Goal: Find specific fact: Find specific fact

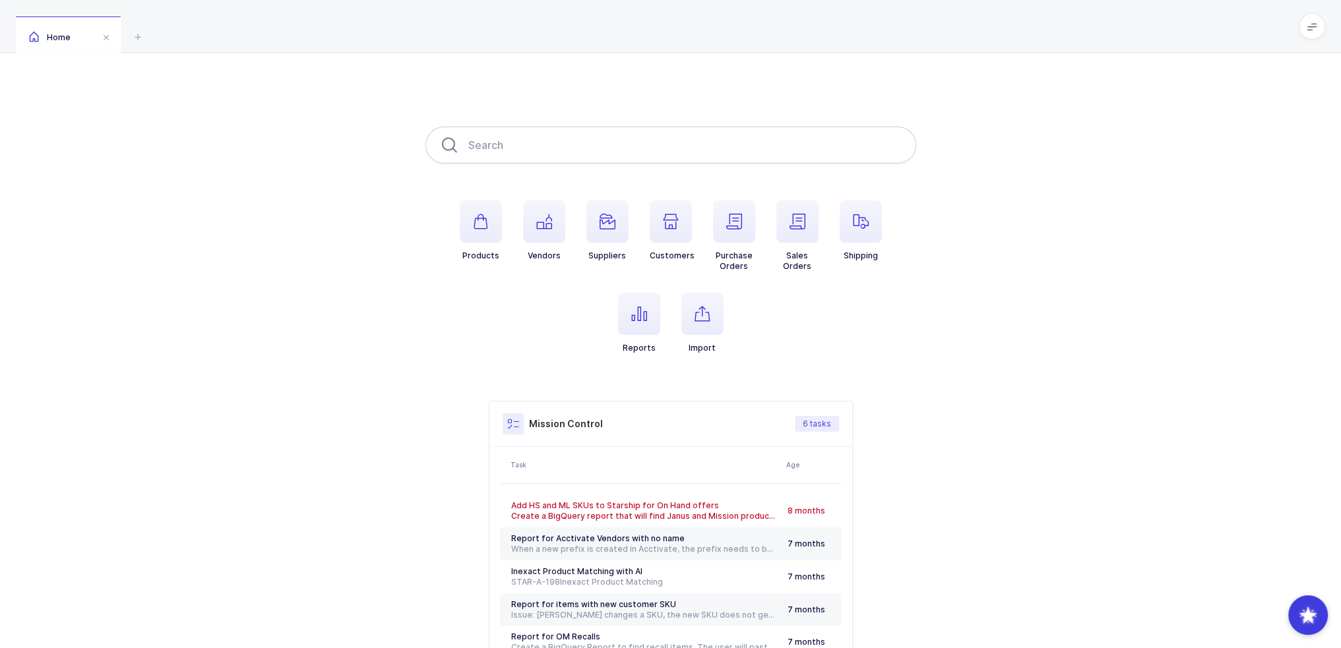
click at [517, 139] on input "text" at bounding box center [670, 145] width 491 height 37
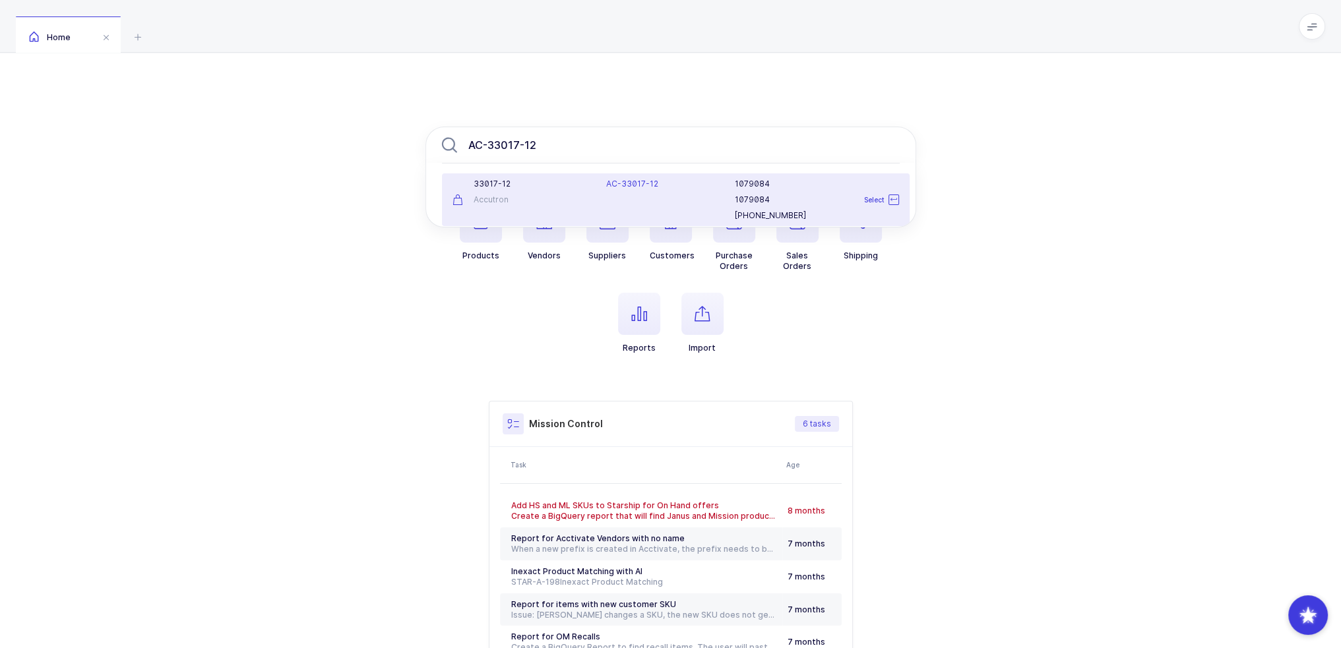
type input "AC-33017-12"
click at [570, 191] on div "33017-12 Accutron" at bounding box center [522, 200] width 154 height 42
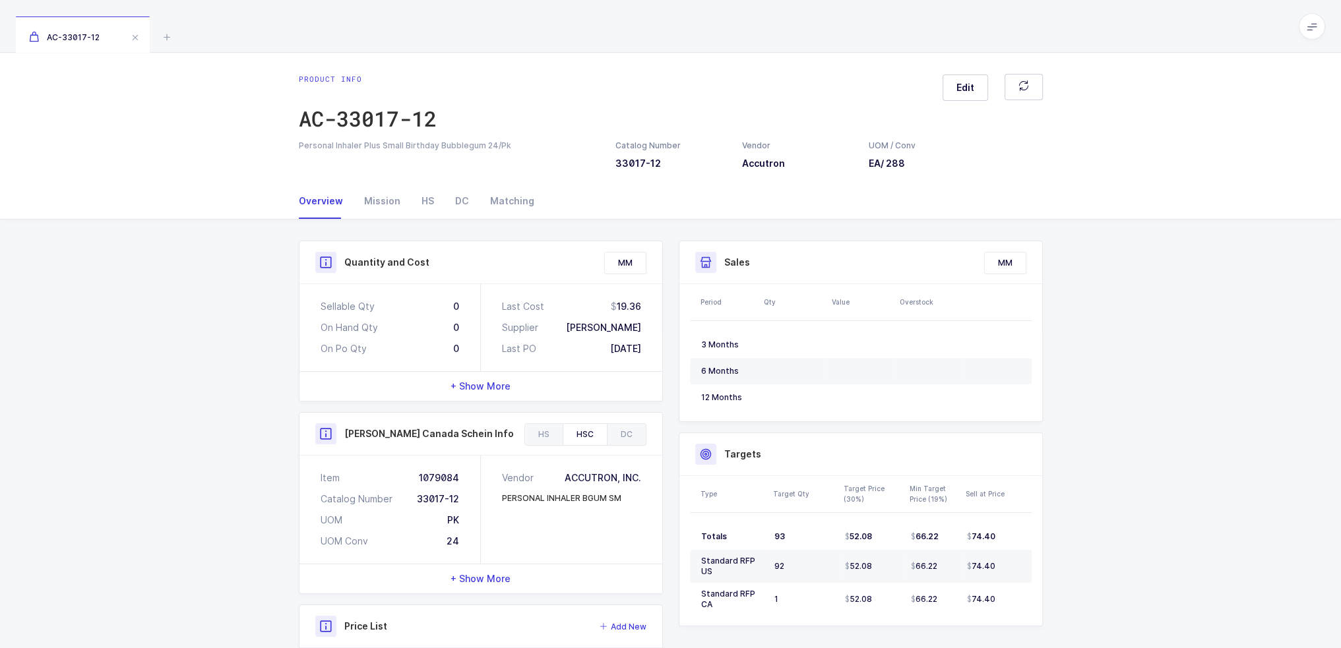
click at [577, 432] on div "HSC" at bounding box center [585, 434] width 44 height 21
click at [421, 210] on div "HS" at bounding box center [428, 201] width 34 height 36
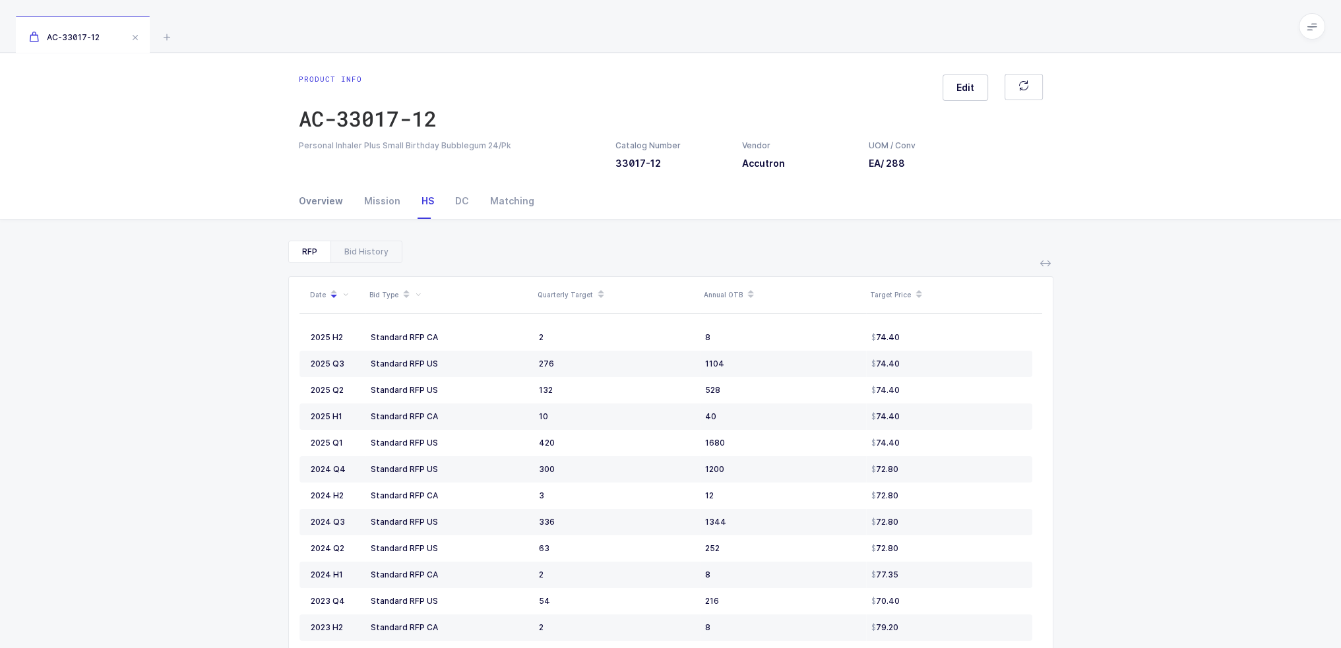
click at [313, 203] on div "Overview" at bounding box center [326, 201] width 55 height 36
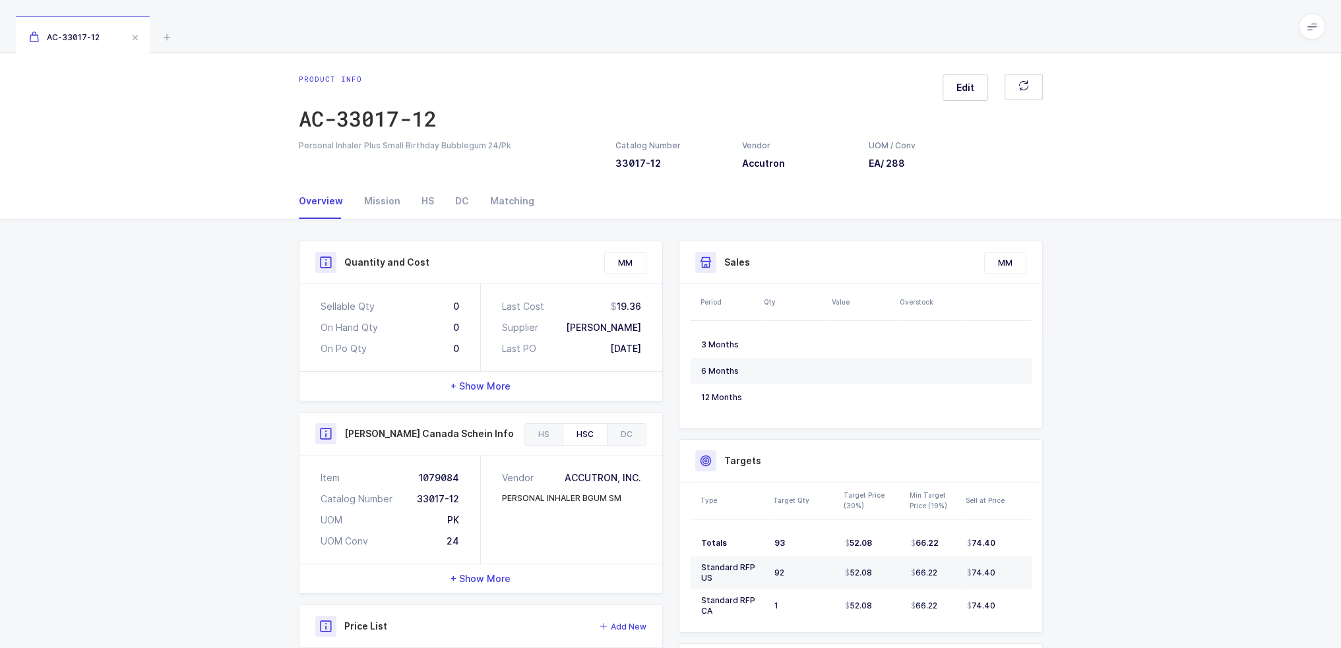
click at [574, 427] on div "HSC" at bounding box center [585, 434] width 44 height 21
click at [538, 431] on div "HS" at bounding box center [544, 434] width 38 height 21
click at [574, 428] on div "HSC" at bounding box center [585, 434] width 44 height 21
click at [541, 437] on div "HS" at bounding box center [544, 434] width 38 height 21
click at [586, 433] on div "HSC" at bounding box center [585, 434] width 44 height 21
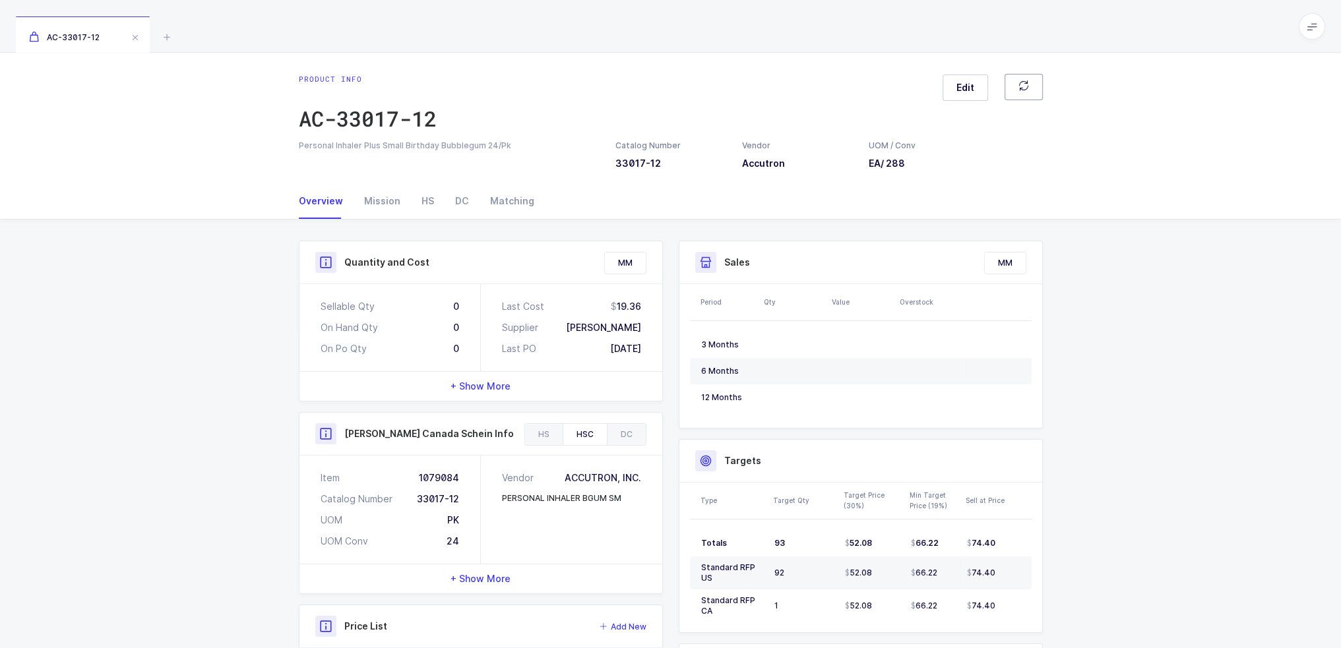
click at [1028, 89] on icon "button" at bounding box center [1023, 85] width 11 height 11
click at [620, 433] on div "DC" at bounding box center [626, 434] width 39 height 21
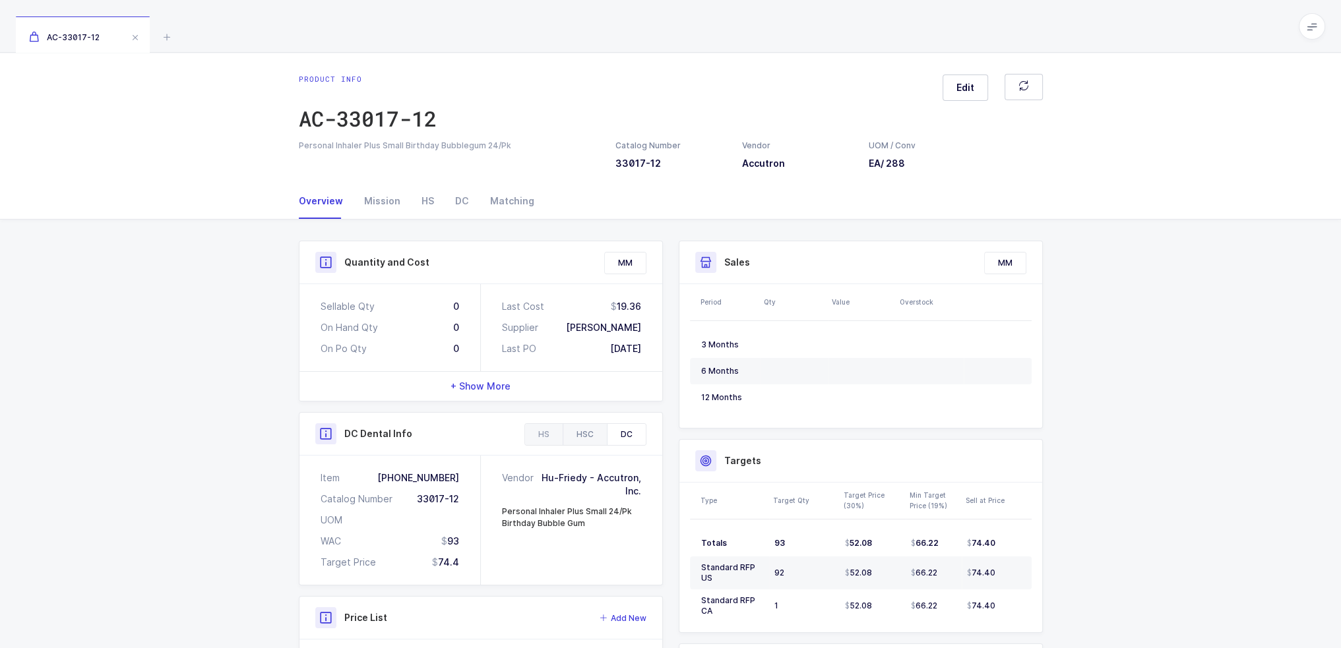
click at [586, 430] on div "HSC" at bounding box center [585, 434] width 44 height 21
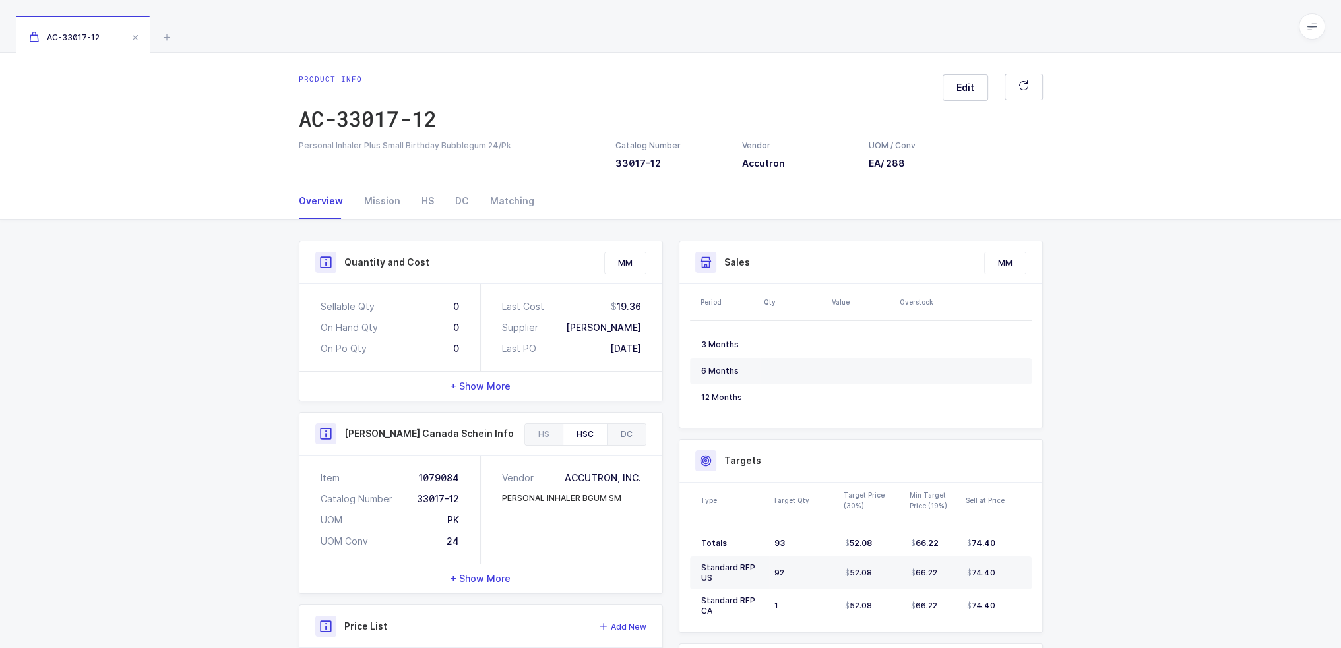
click at [633, 433] on div "DC" at bounding box center [626, 434] width 39 height 21
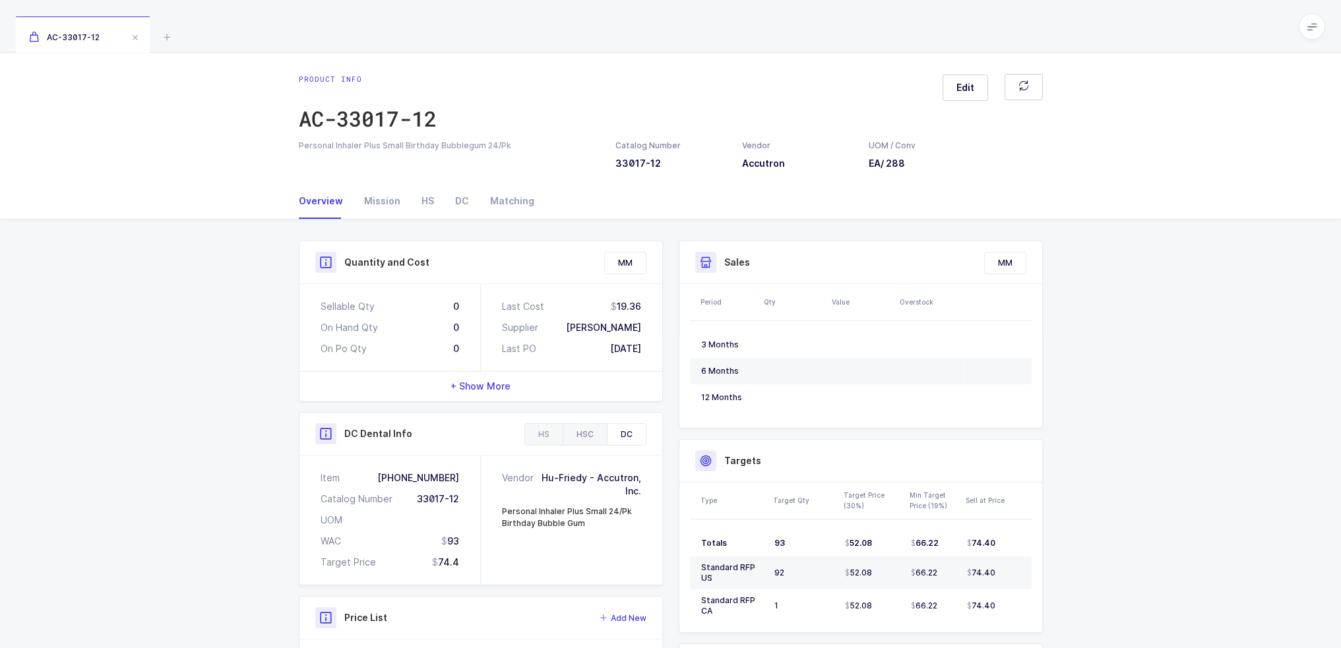
click at [594, 432] on div "HSC" at bounding box center [585, 434] width 44 height 21
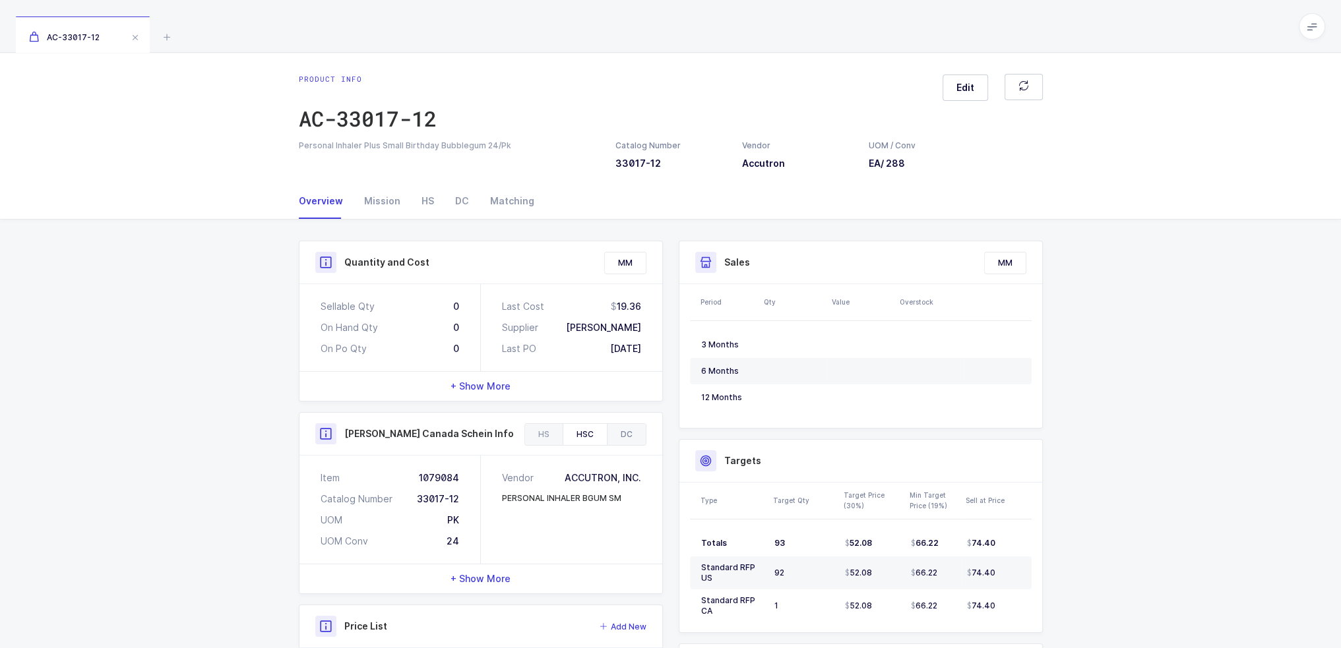
click at [623, 434] on div "DC" at bounding box center [626, 434] width 39 height 21
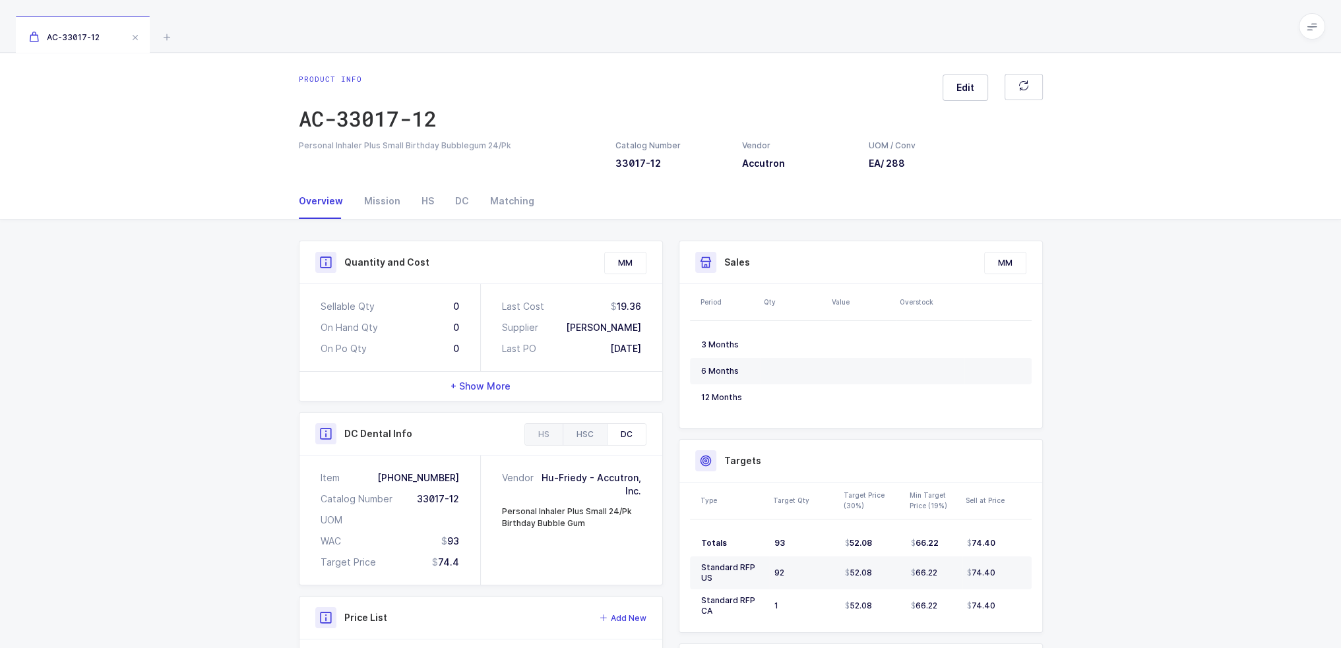
click at [595, 436] on div "HSC" at bounding box center [585, 434] width 44 height 21
